Goal: Use online tool/utility: Utilize a website feature to perform a specific function

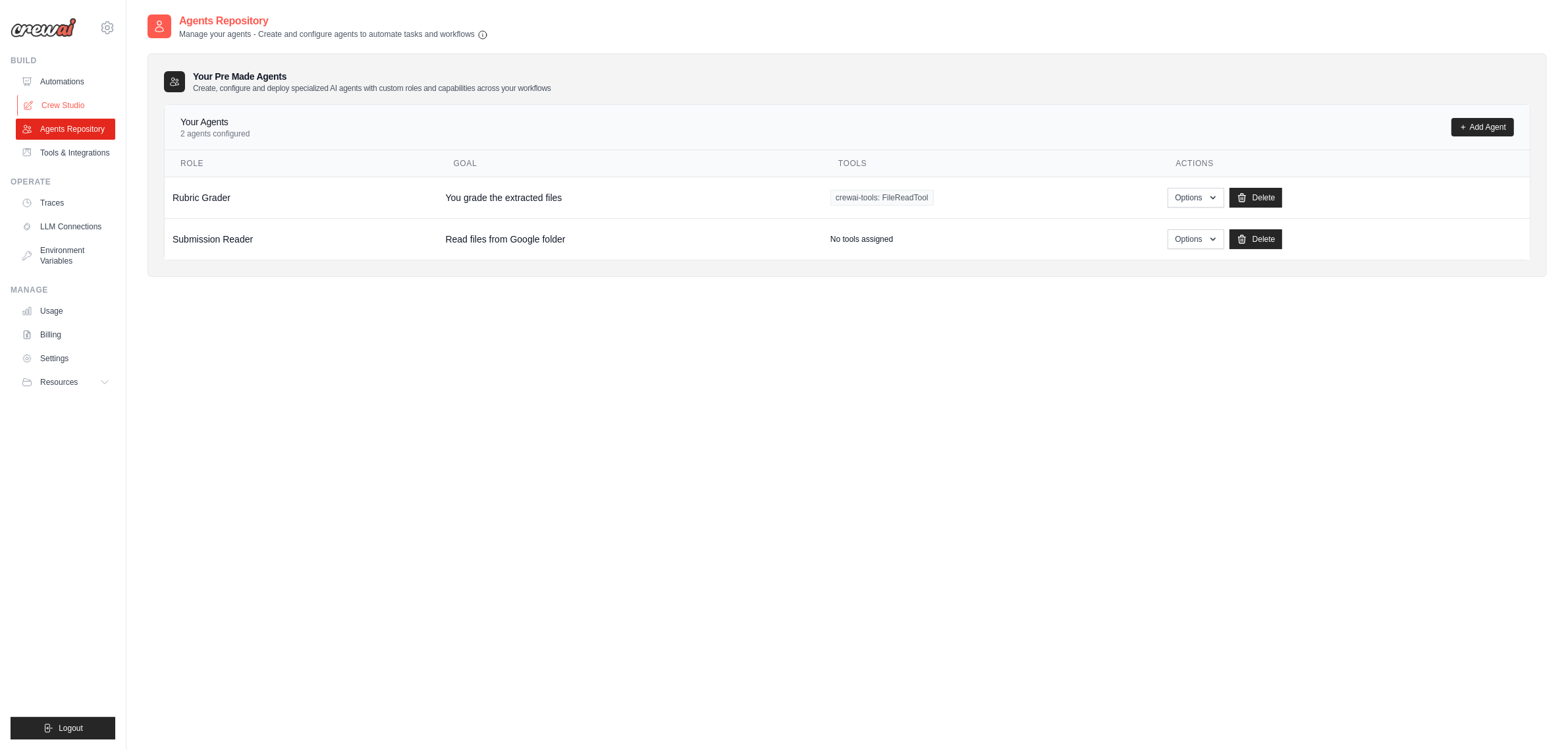
click at [61, 97] on link "Crew Studio" at bounding box center [66, 105] width 100 height 21
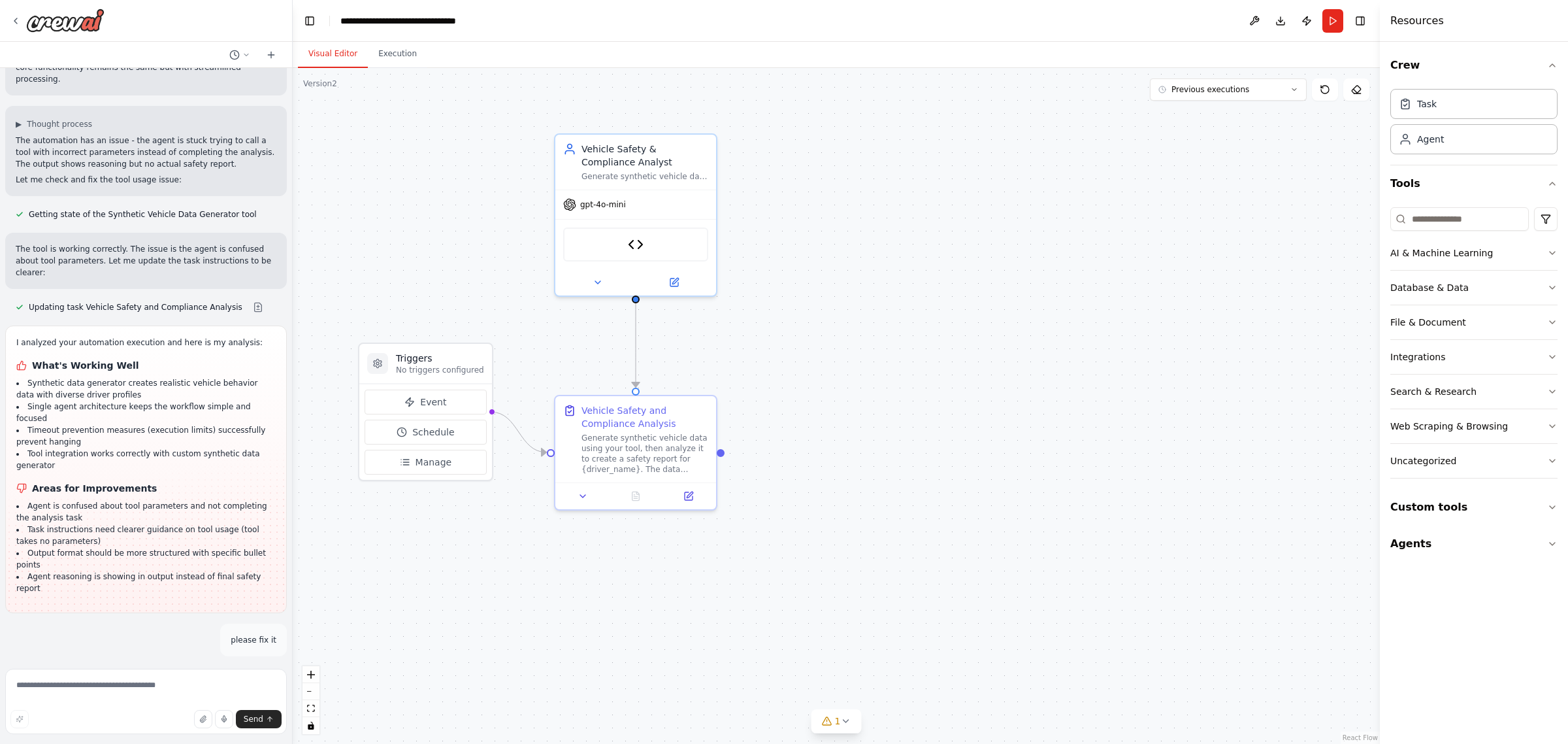
scroll to position [9741, 0]
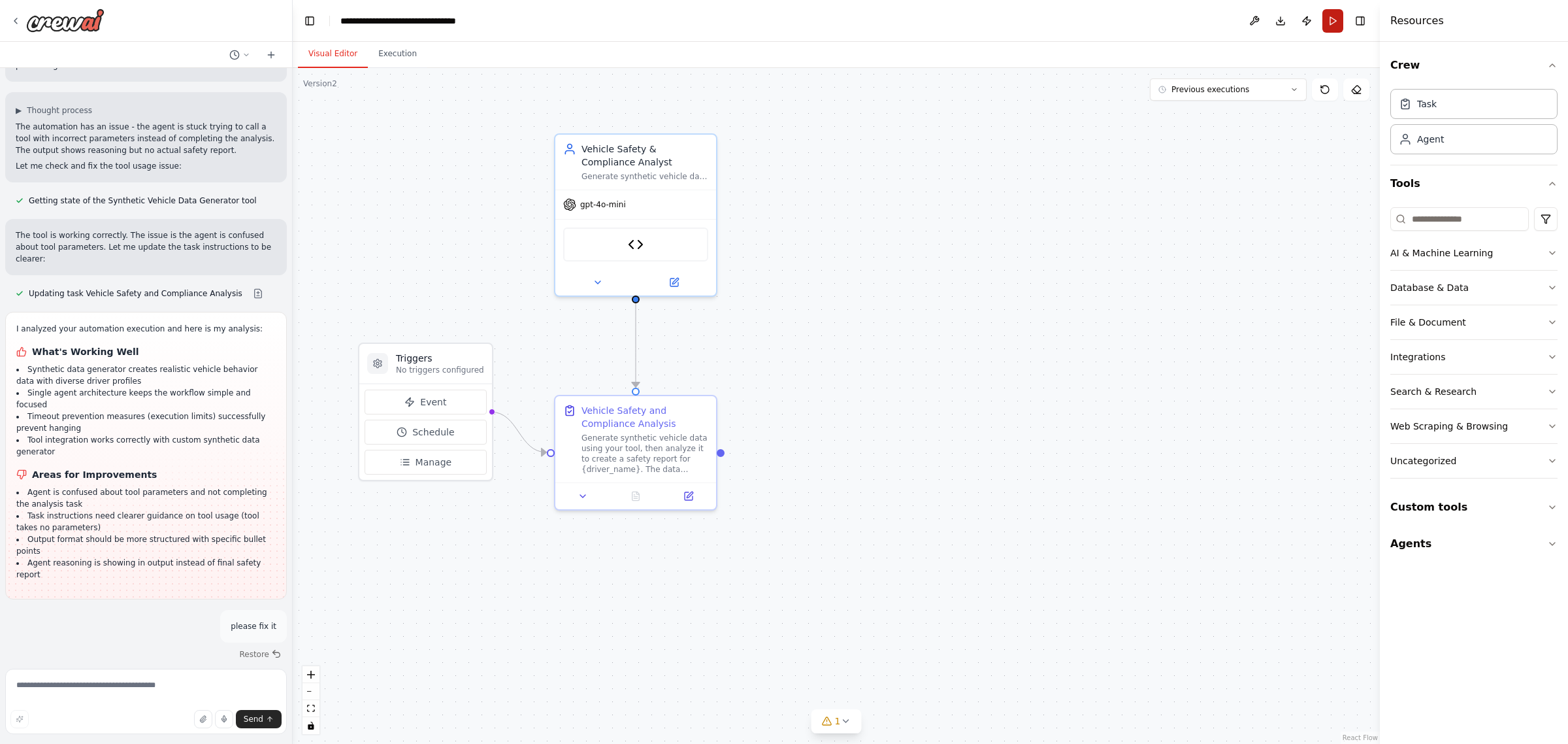
click at [1333, 21] on button "Run" at bounding box center [1332, 20] width 21 height 24
click at [1333, 21] on header "**********" at bounding box center [836, 21] width 1087 height 42
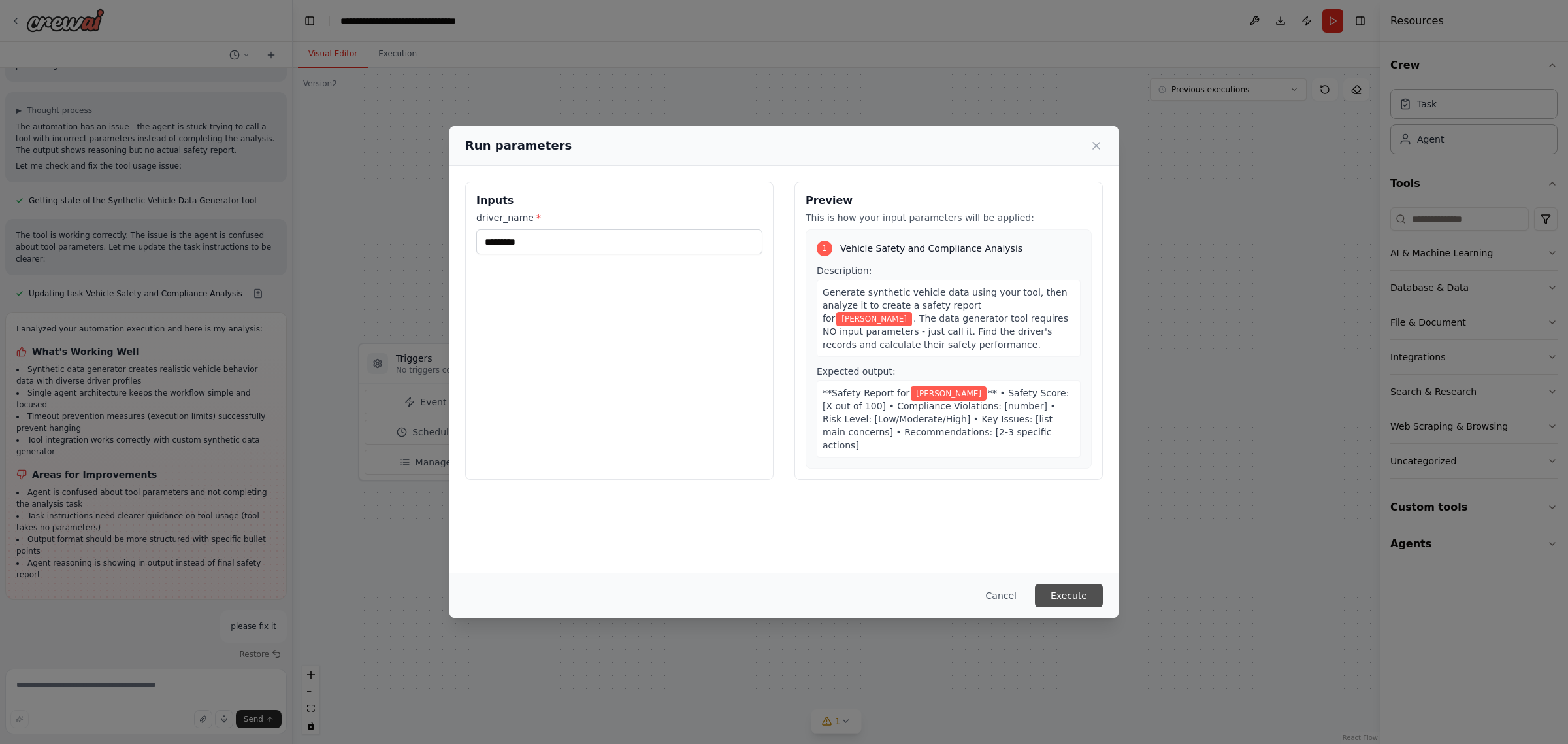
click at [1083, 592] on button "Execute" at bounding box center [1069, 595] width 68 height 24
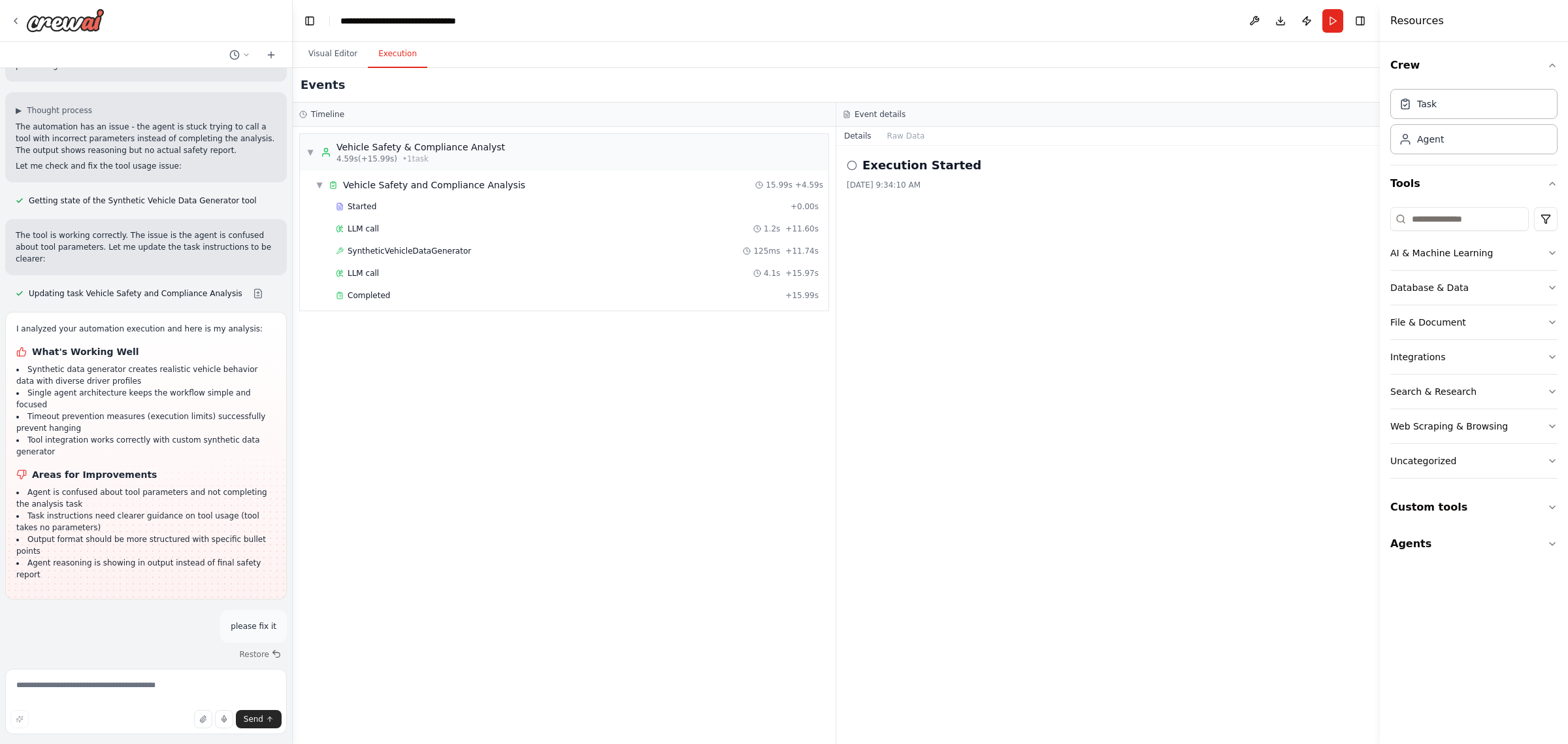
scroll to position [9848, 0]
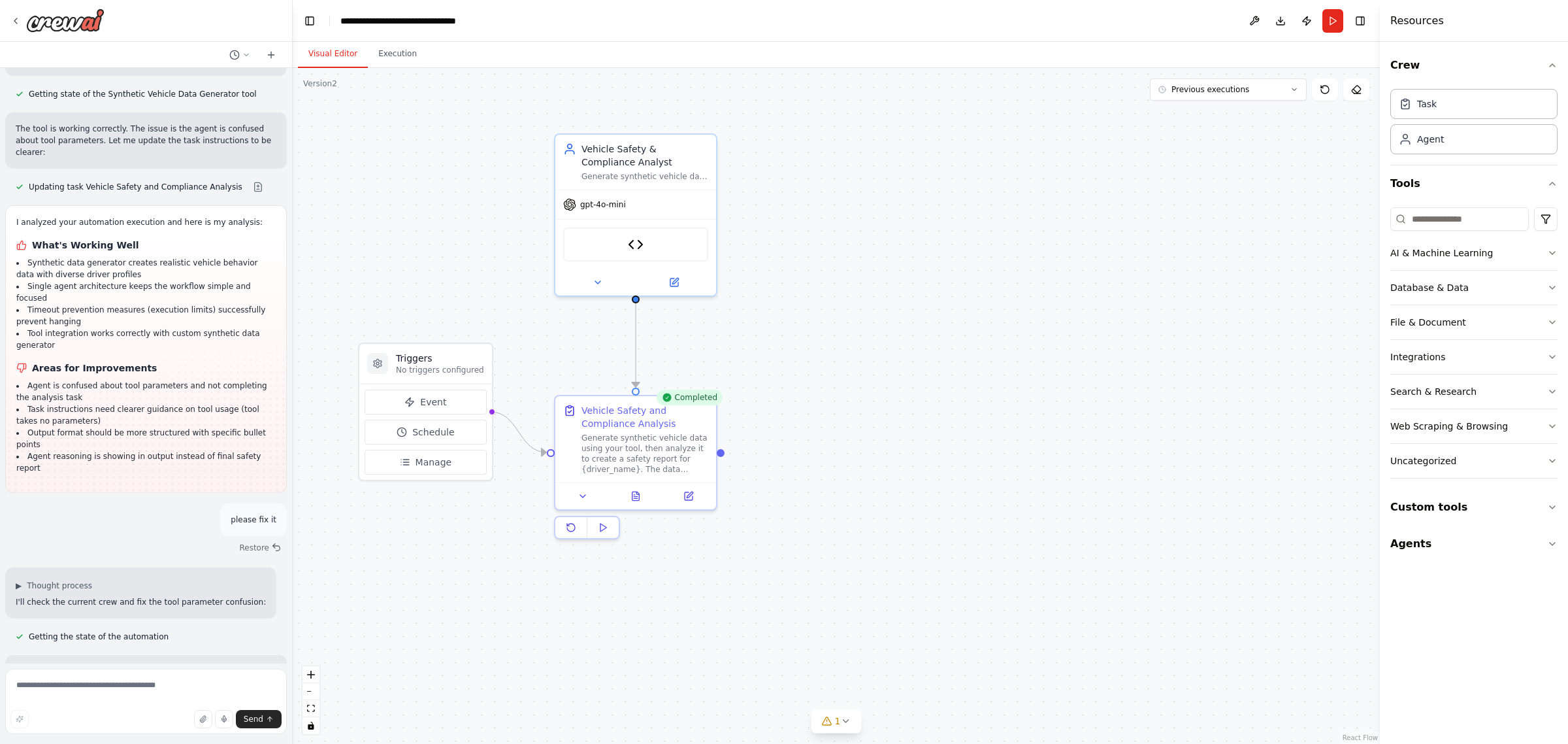
click at [335, 51] on button "Visual Editor" at bounding box center [333, 53] width 70 height 27
click at [637, 490] on icon at bounding box center [637, 490] width 3 height 3
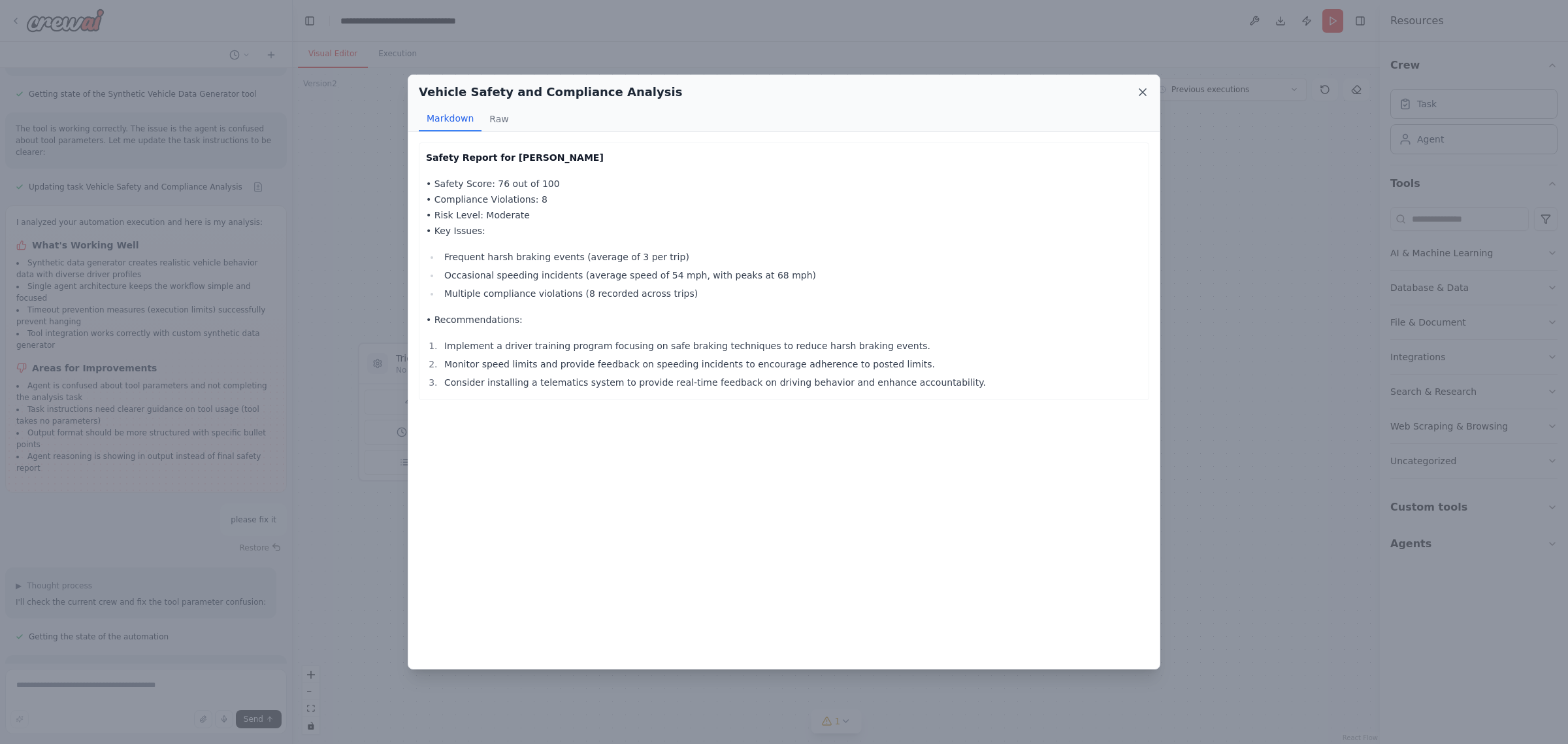
click at [1141, 89] on icon at bounding box center [1142, 91] width 6 height 6
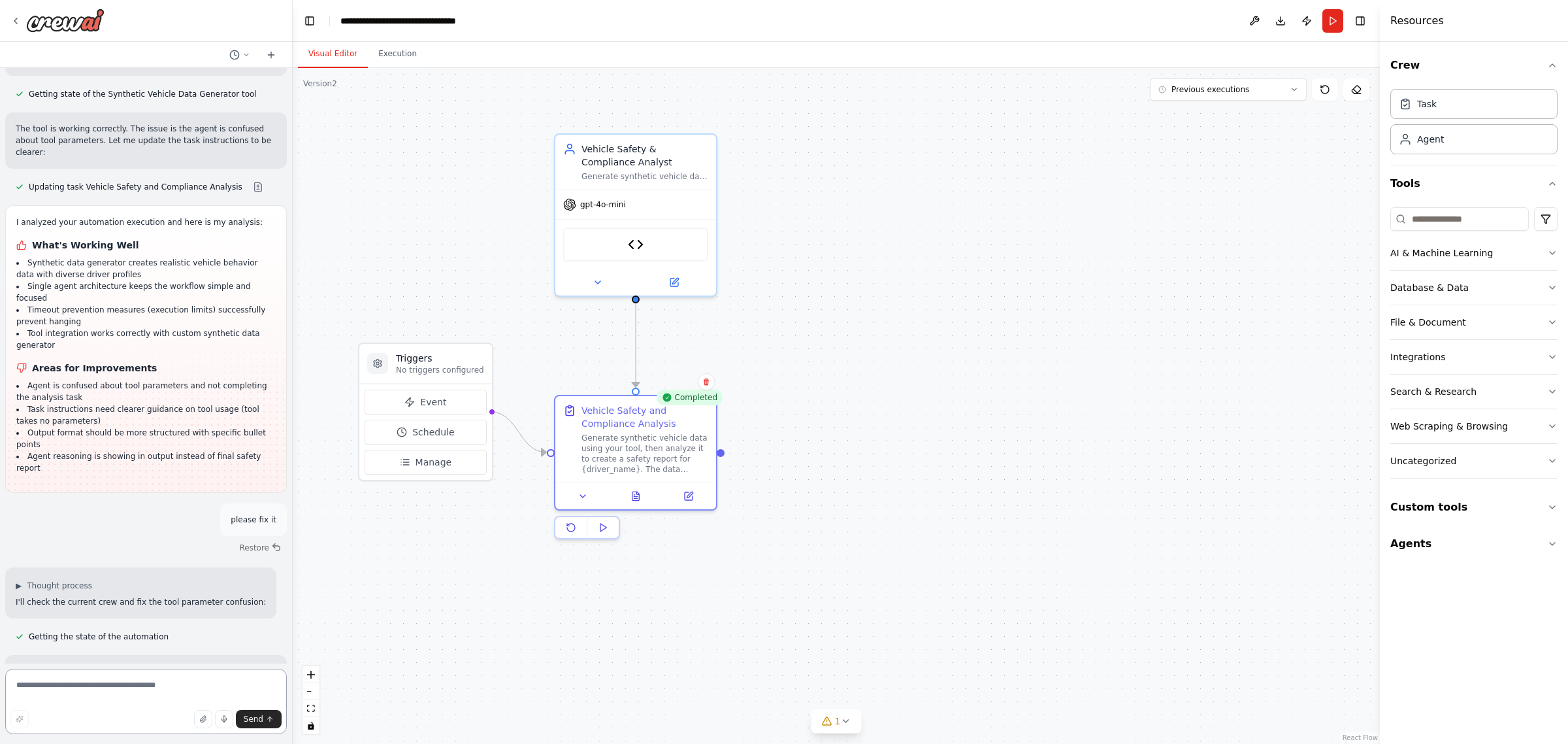
click at [96, 684] on textarea at bounding box center [145, 701] width 281 height 66
type textarea "**********"
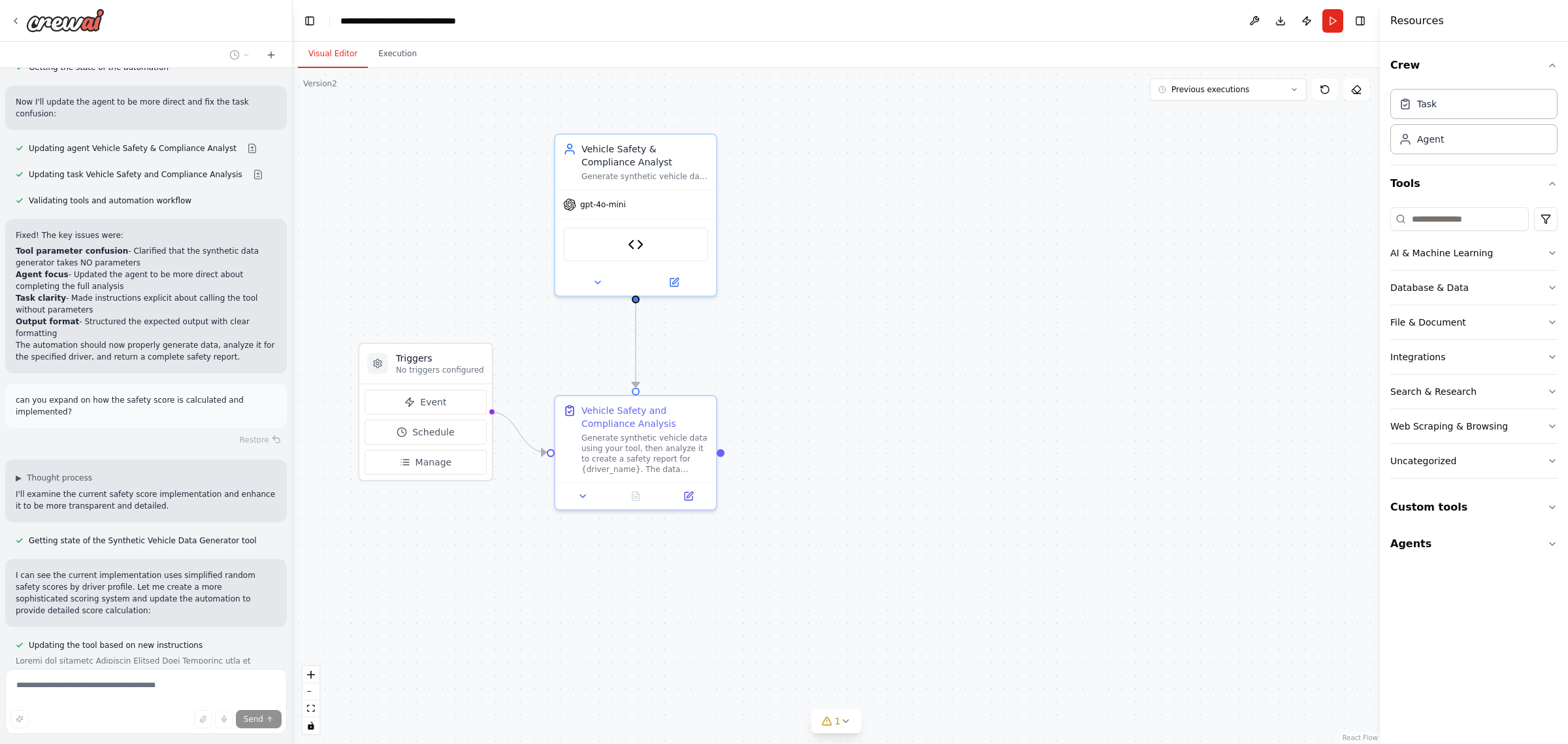
scroll to position [10448, 0]
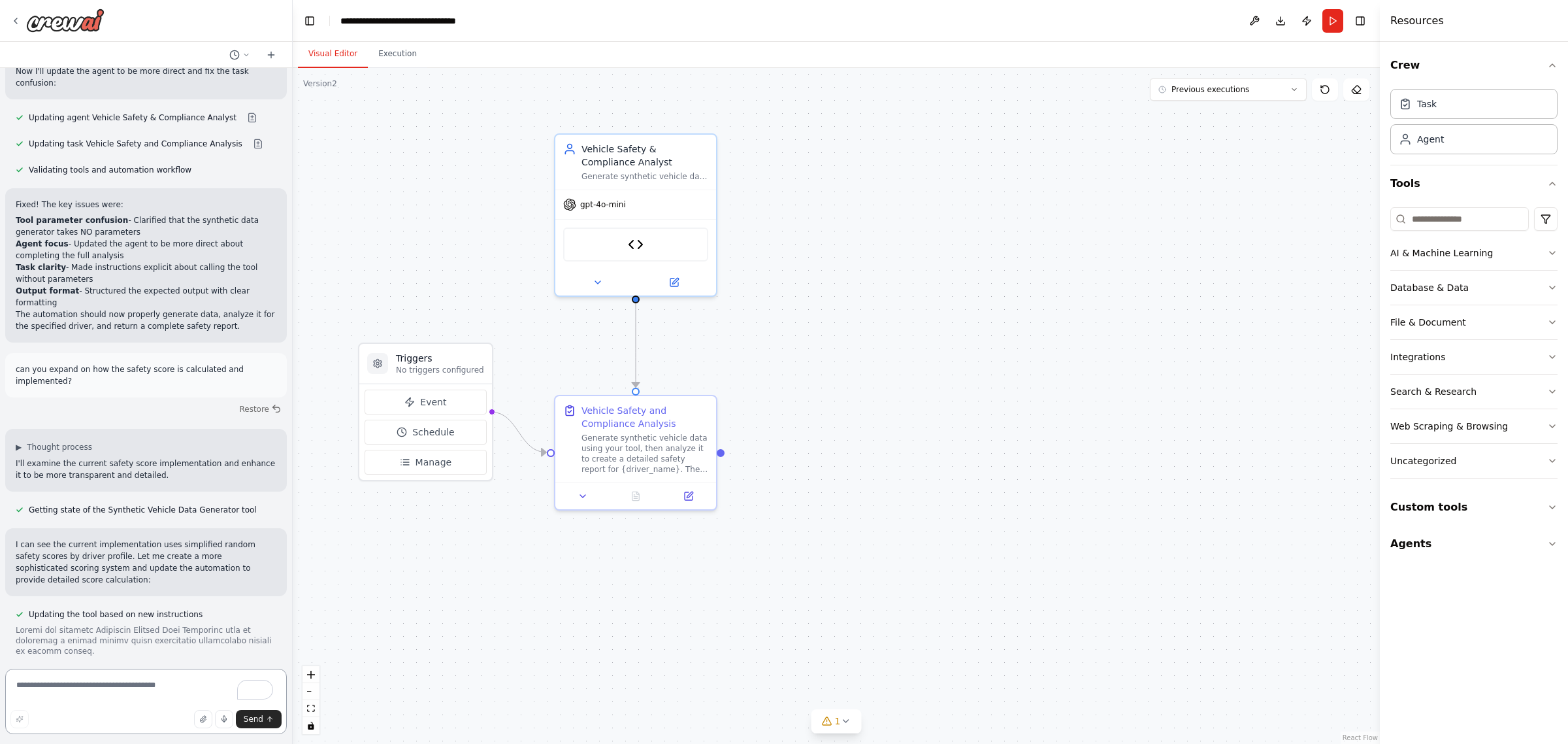
click at [160, 695] on textarea "To enrich screen reader interactions, please activate Accessibility in Grammarl…" at bounding box center [145, 701] width 281 height 66
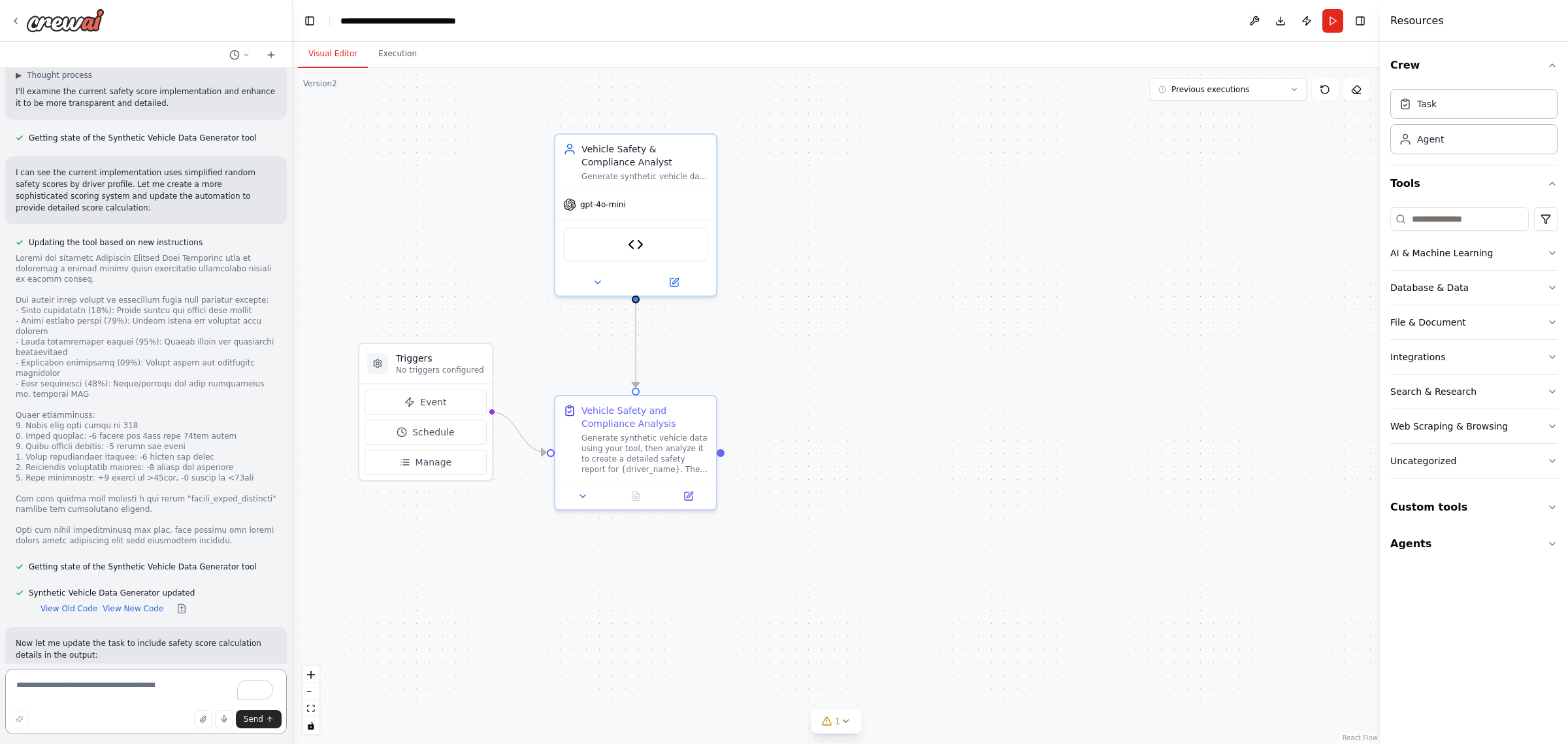
scroll to position [10839, 0]
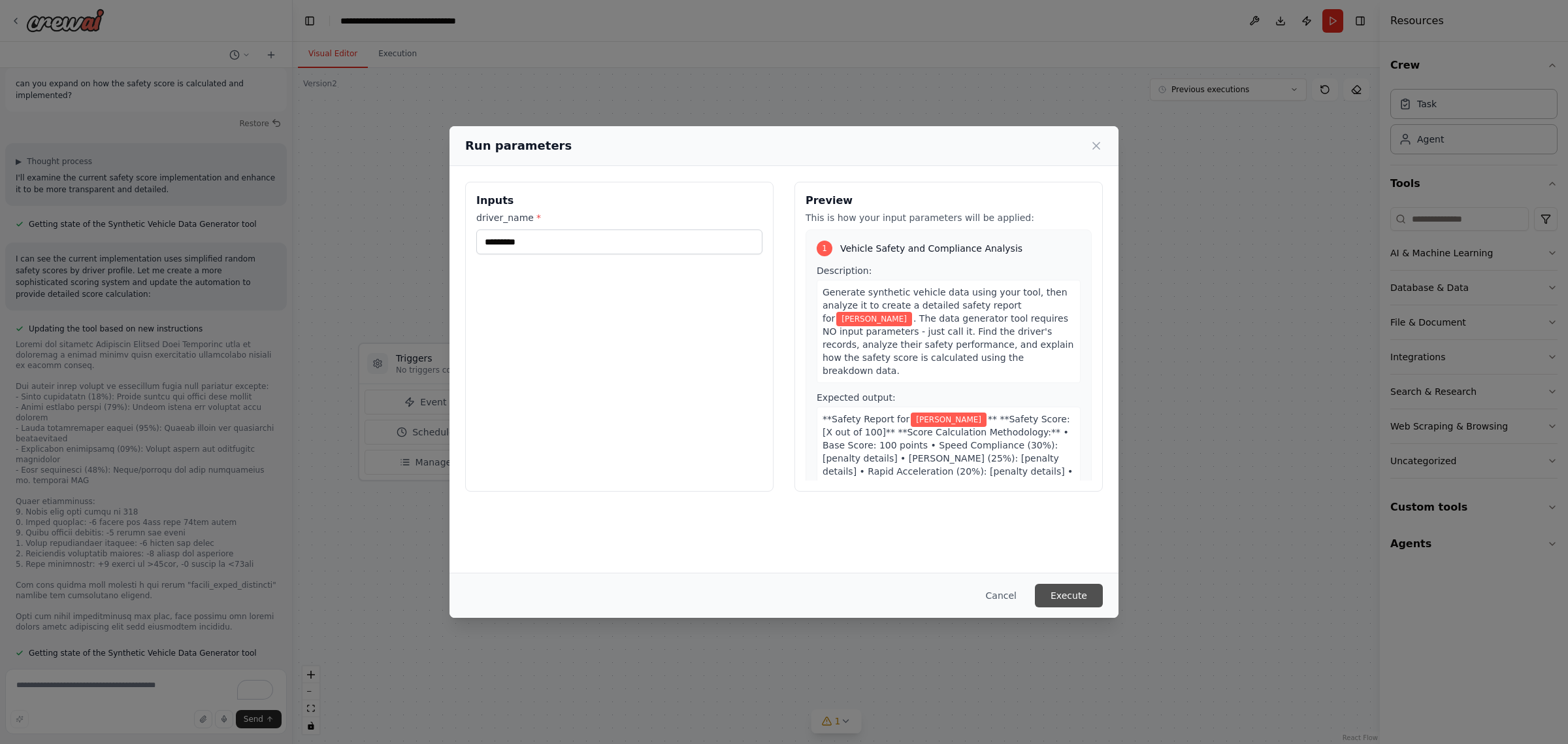
click at [1072, 590] on button "Execute" at bounding box center [1069, 595] width 68 height 24
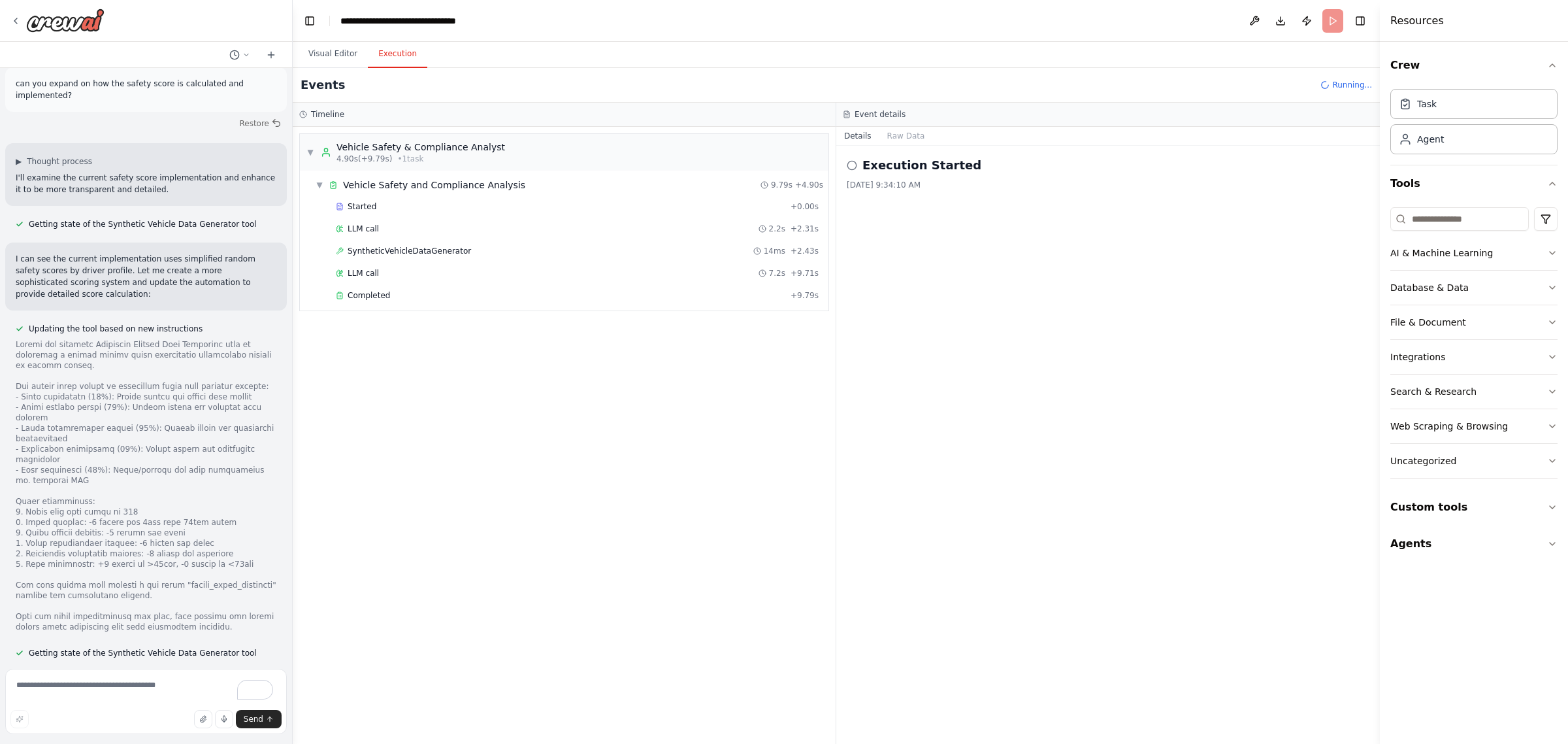
scroll to position [10839, 0]
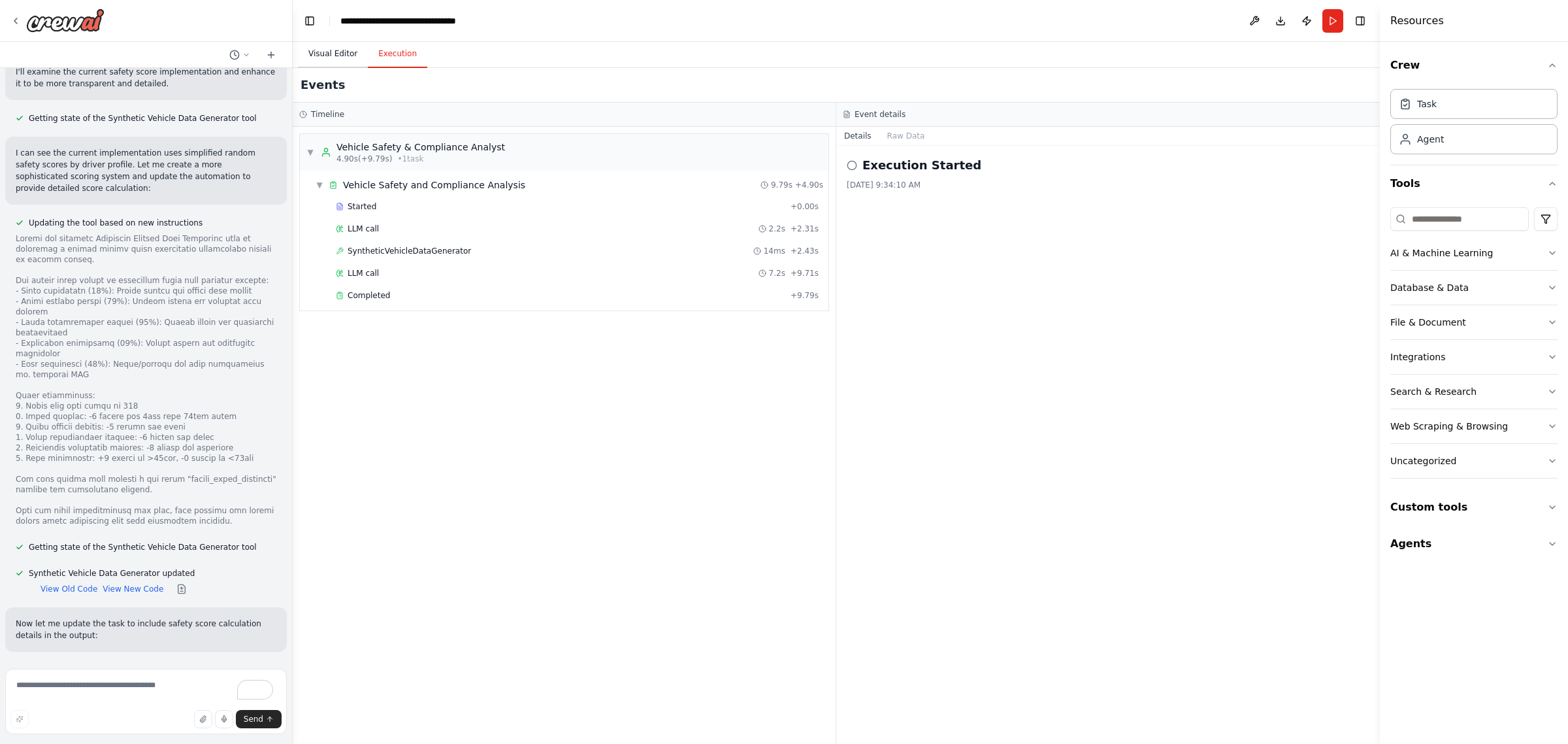
click at [330, 56] on button "Visual Editor" at bounding box center [333, 53] width 70 height 27
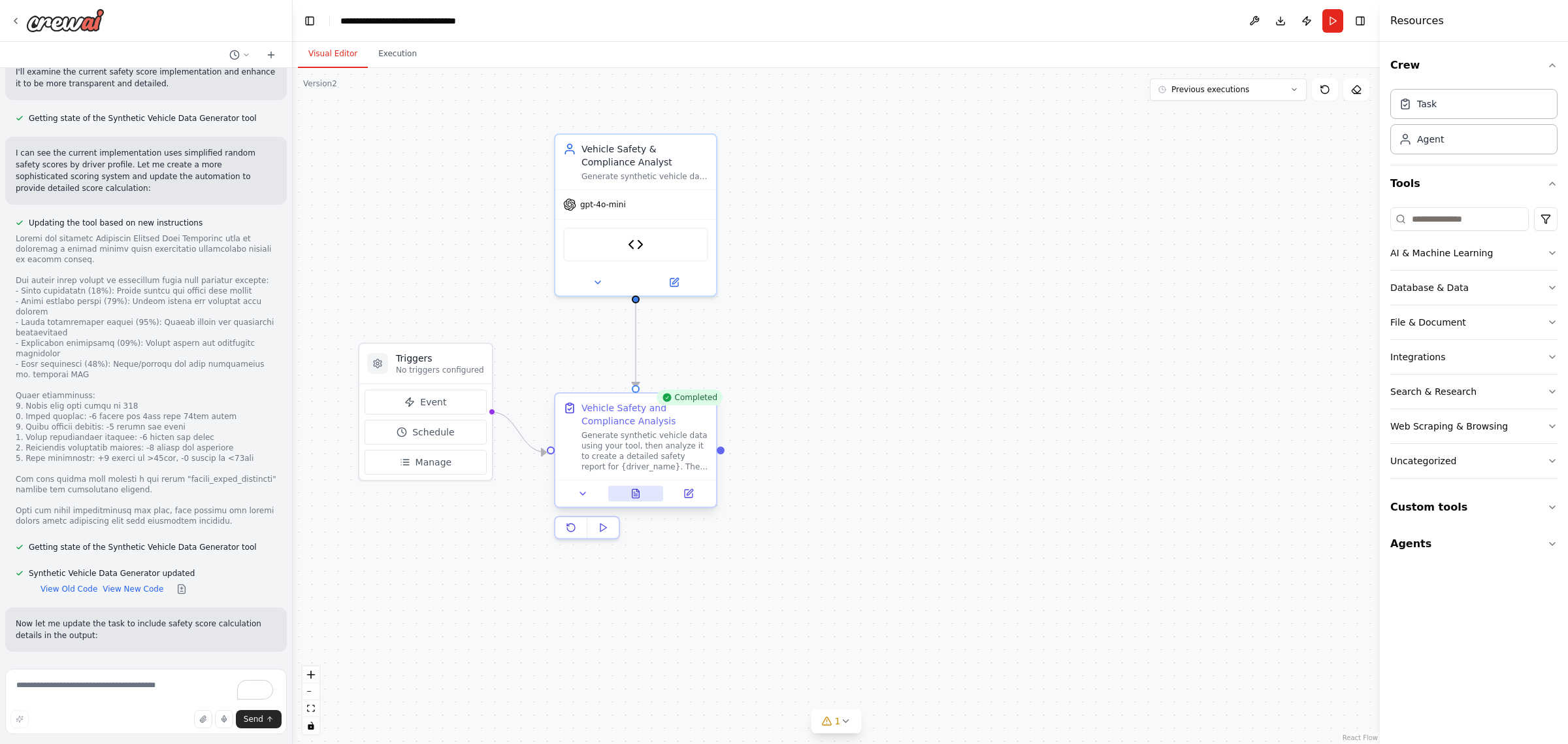
click at [631, 488] on icon at bounding box center [636, 493] width 11 height 11
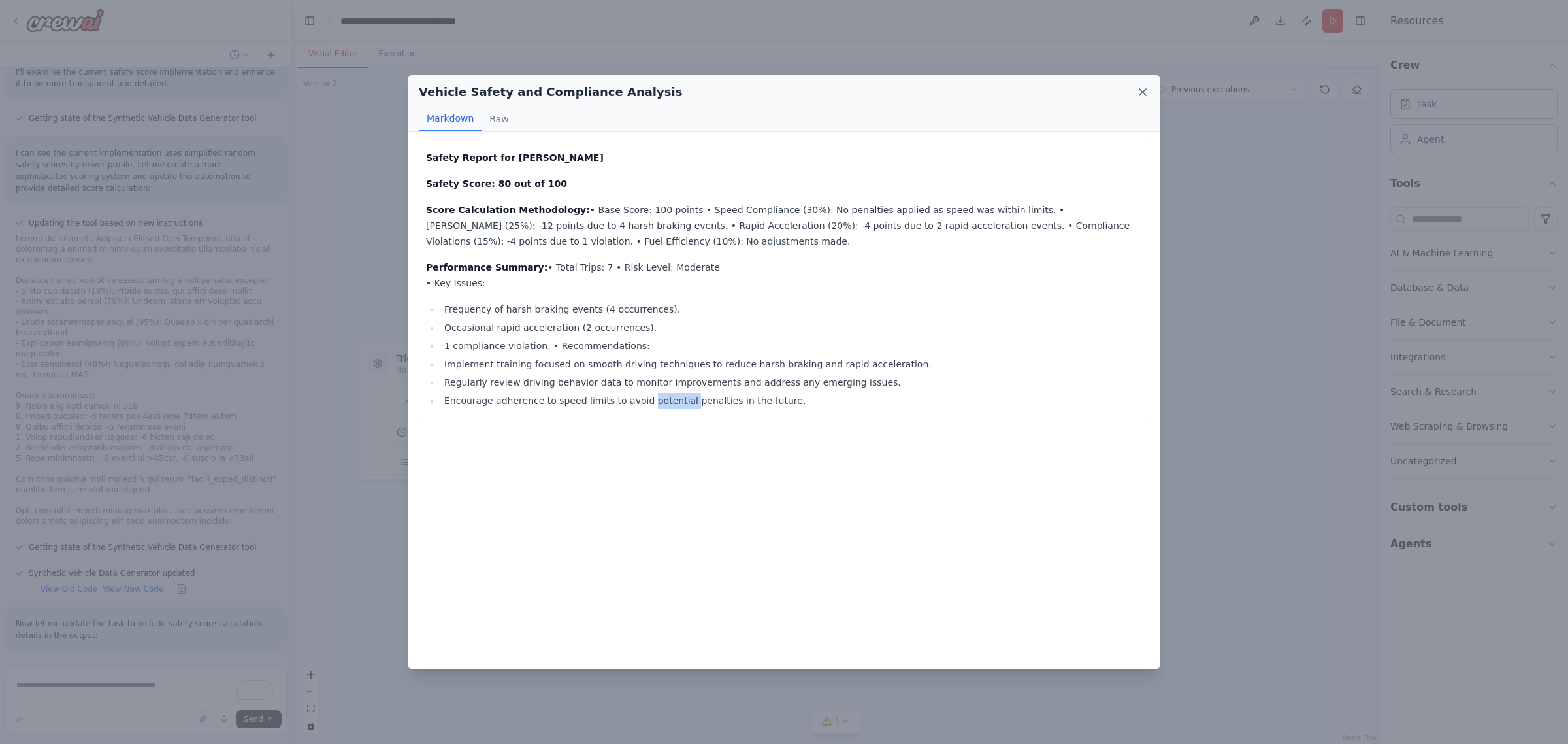
click at [1140, 89] on icon at bounding box center [1142, 92] width 13 height 13
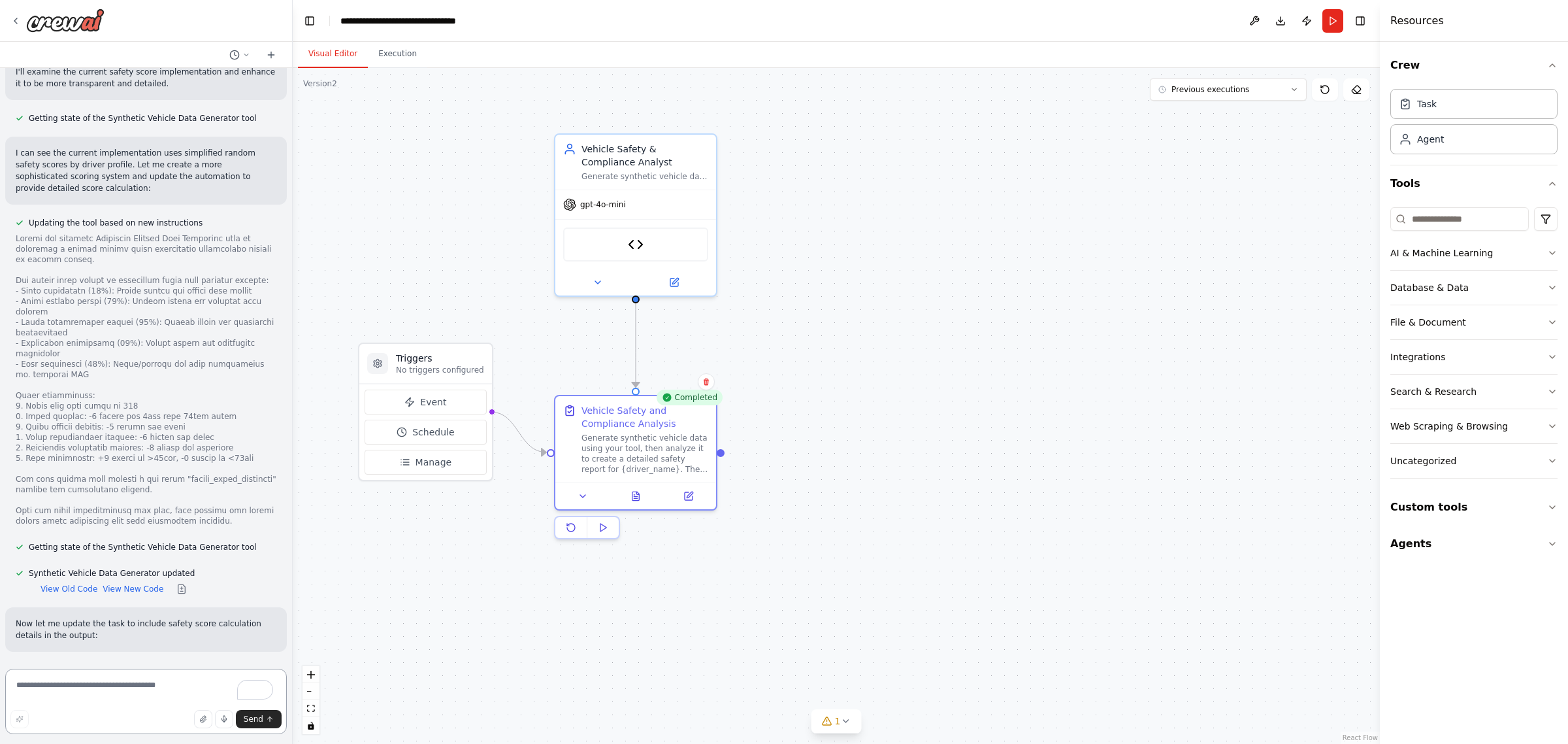
click at [55, 681] on textarea "To enrich screen reader interactions, please activate Accessibility in Grammarl…" at bounding box center [145, 701] width 281 height 66
type textarea "**********"
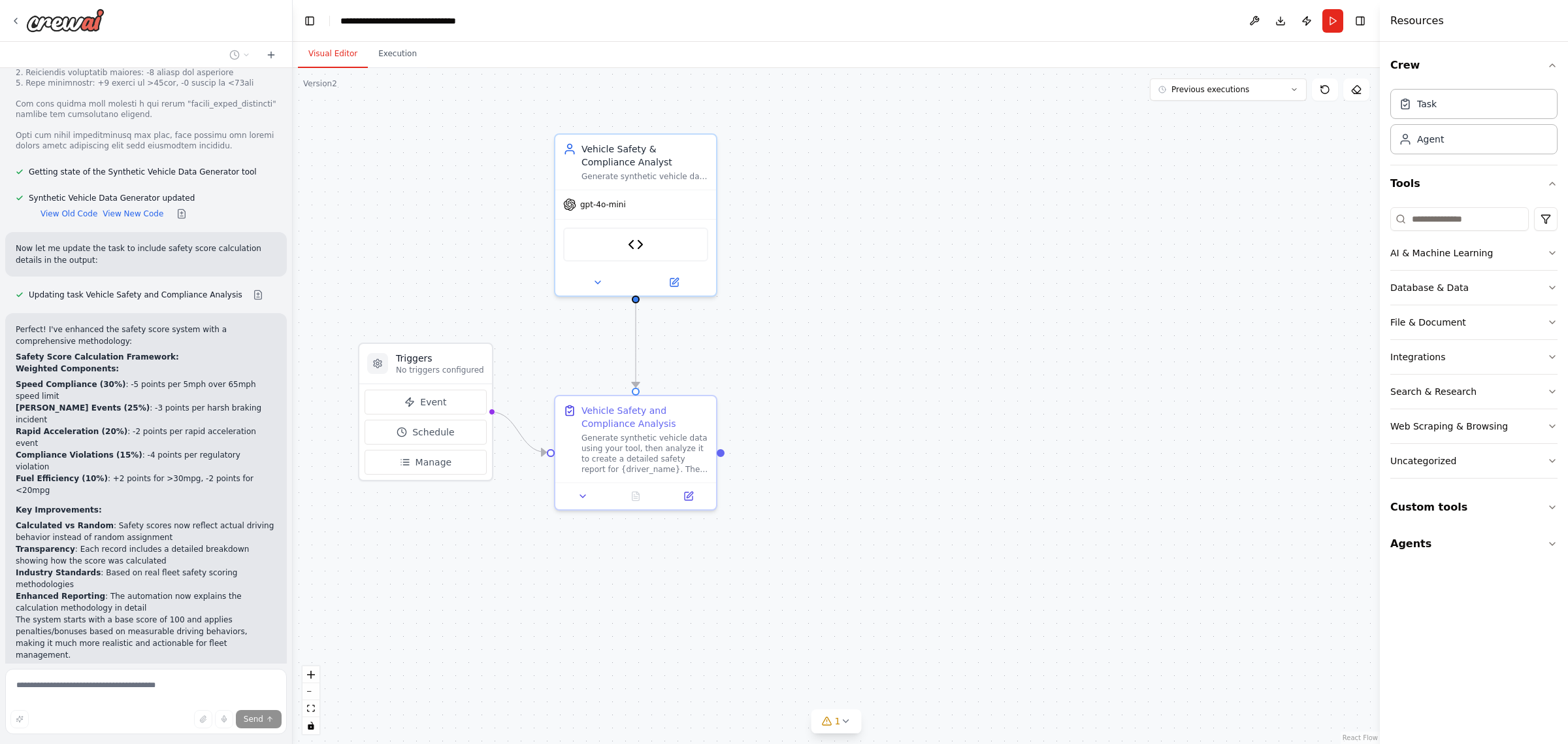
scroll to position [11226, 0]
